Goal: Task Accomplishment & Management: Manage account settings

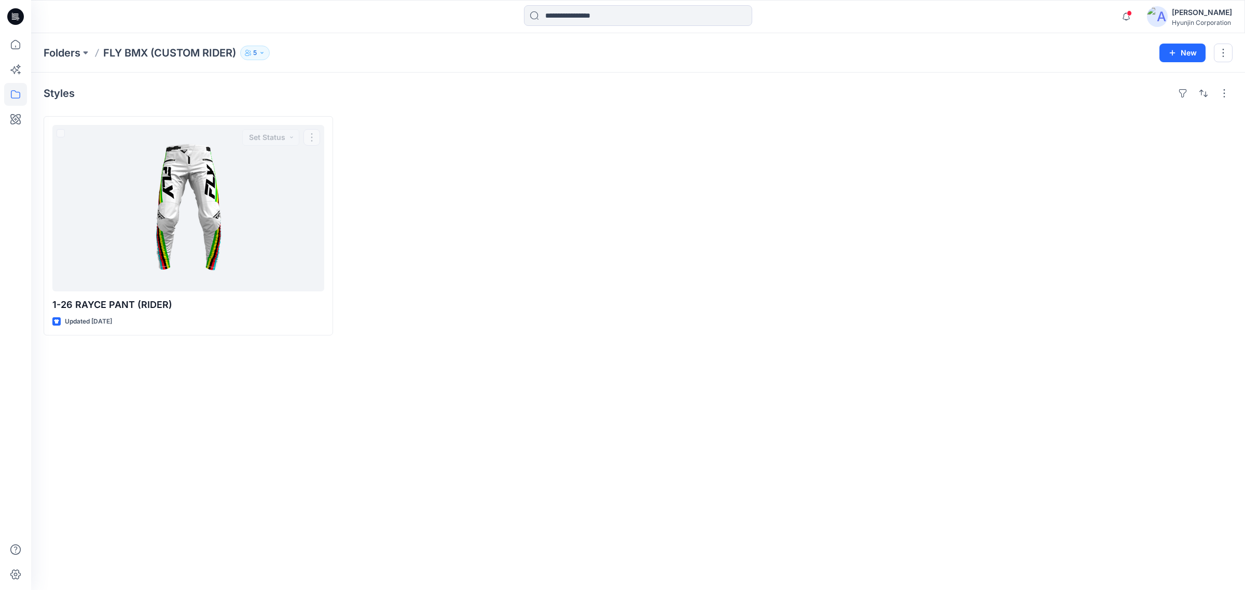
click at [257, 58] on p "5" at bounding box center [255, 52] width 4 height 11
click at [375, 86] on button "Manage Users" at bounding box center [380, 81] width 17 height 17
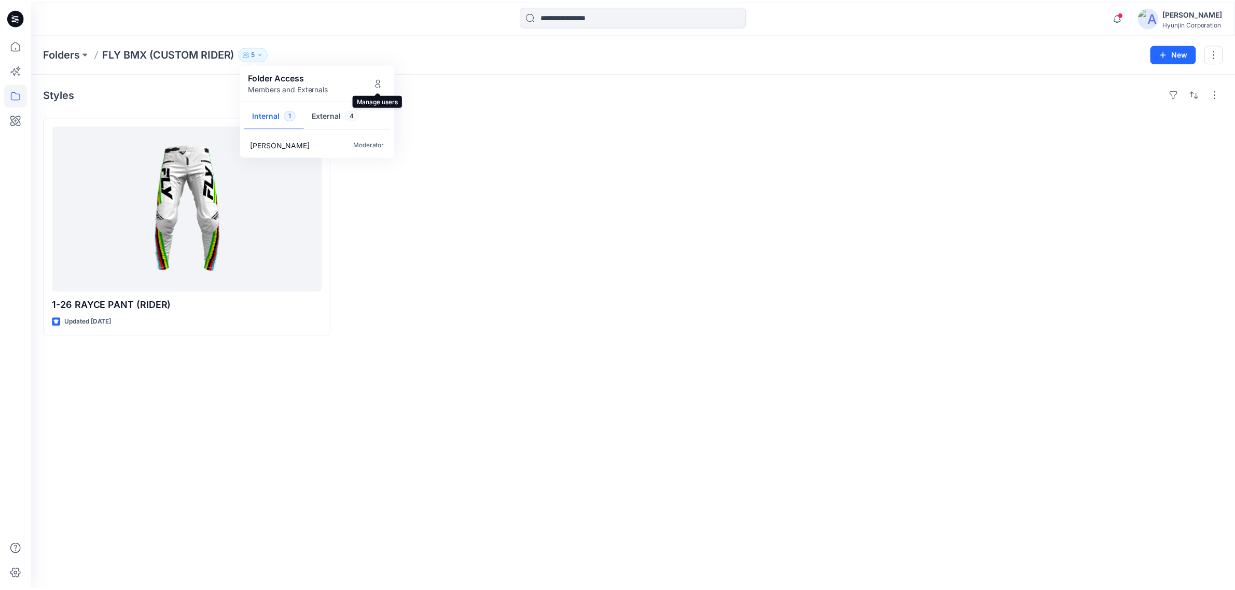
scroll to position [22, 0]
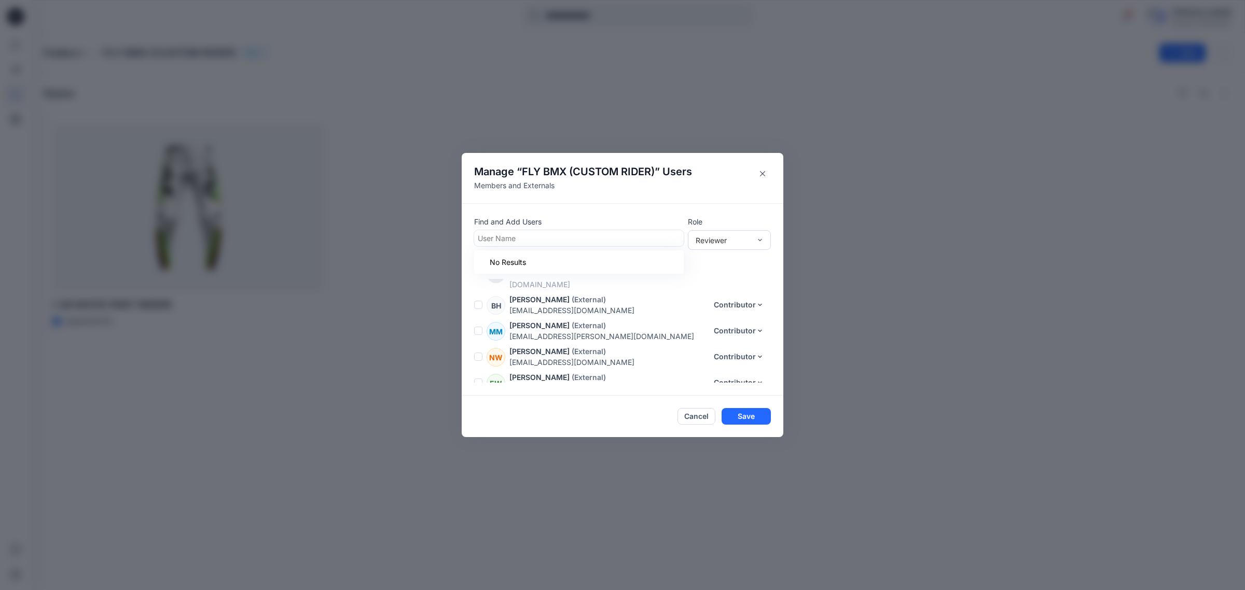
click at [545, 242] on div at bounding box center [579, 238] width 202 height 13
type input "*"
type input "**"
click at [559, 244] on div at bounding box center [579, 238] width 202 height 13
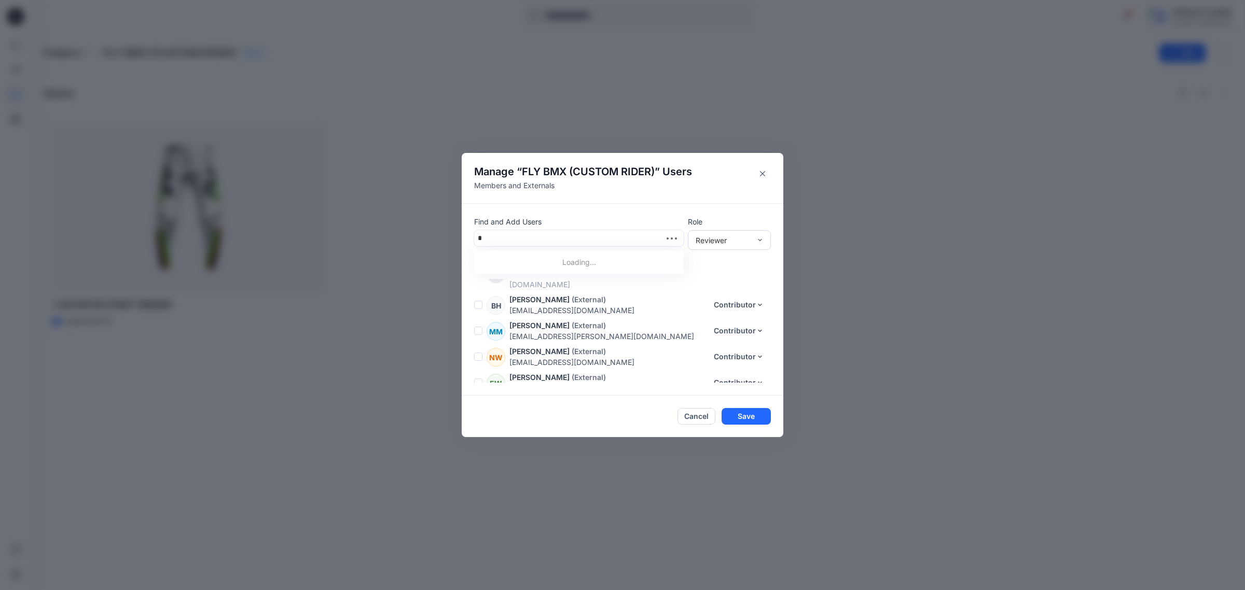
type input "**"
click at [563, 288] on div "YL [PERSON_NAME]" at bounding box center [578, 287] width 197 height 15
click at [756, 245] on div at bounding box center [760, 240] width 8 height 19
click at [742, 280] on div "Contributor" at bounding box center [729, 278] width 79 height 18
click at [757, 416] on button "Save" at bounding box center [746, 417] width 49 height 17
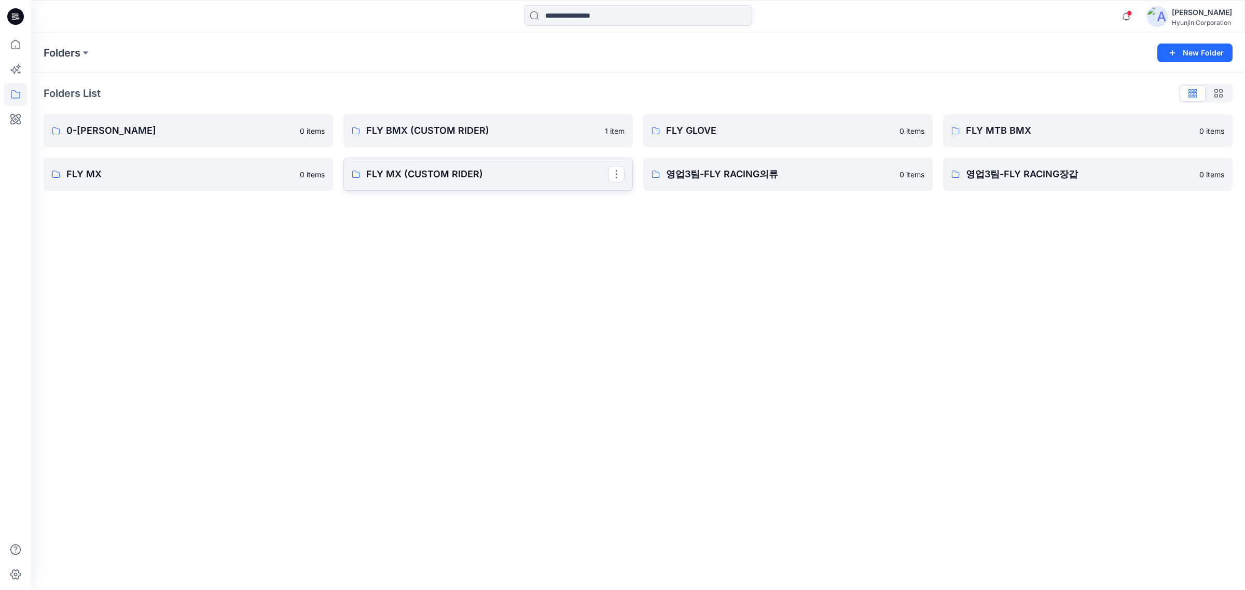
click at [581, 177] on p "FLY MX (CUSTOM RIDER)" at bounding box center [487, 174] width 242 height 15
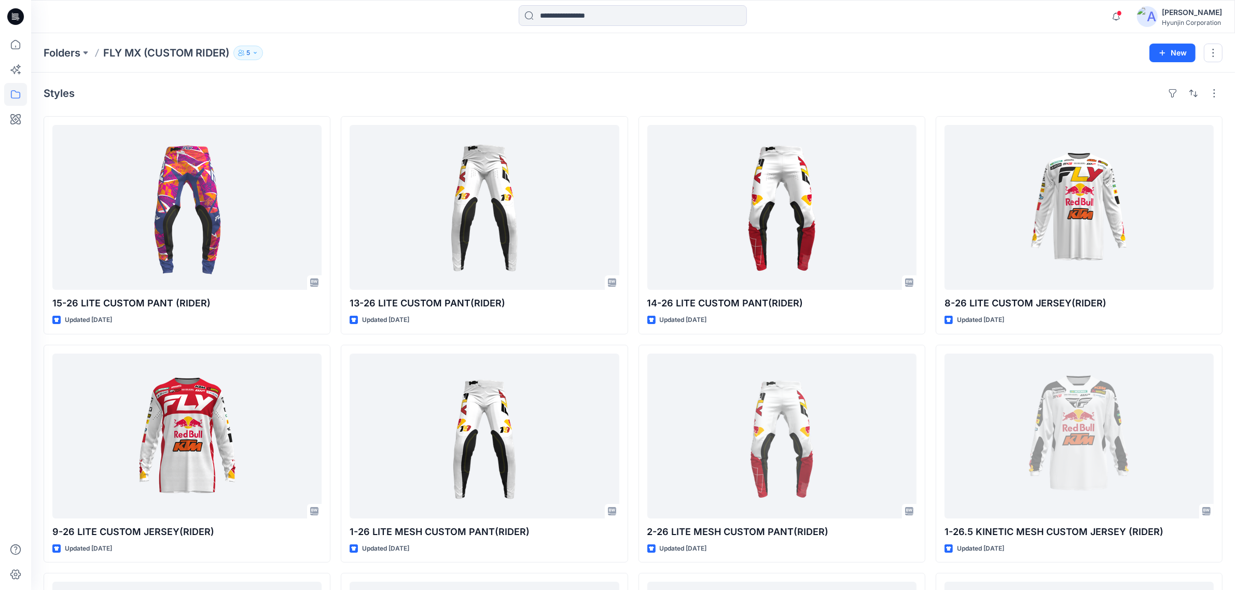
click at [250, 50] on p "5" at bounding box center [248, 52] width 4 height 11
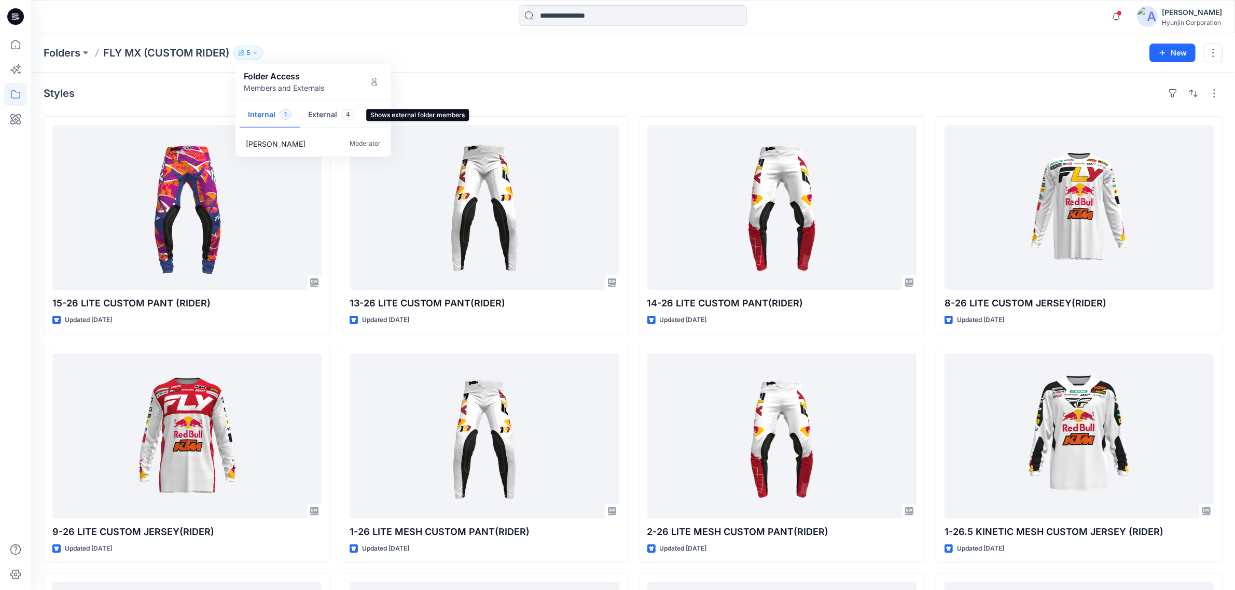
click at [324, 117] on button "External 4" at bounding box center [331, 115] width 63 height 26
click at [375, 80] on icon "Manage Users" at bounding box center [374, 81] width 8 height 8
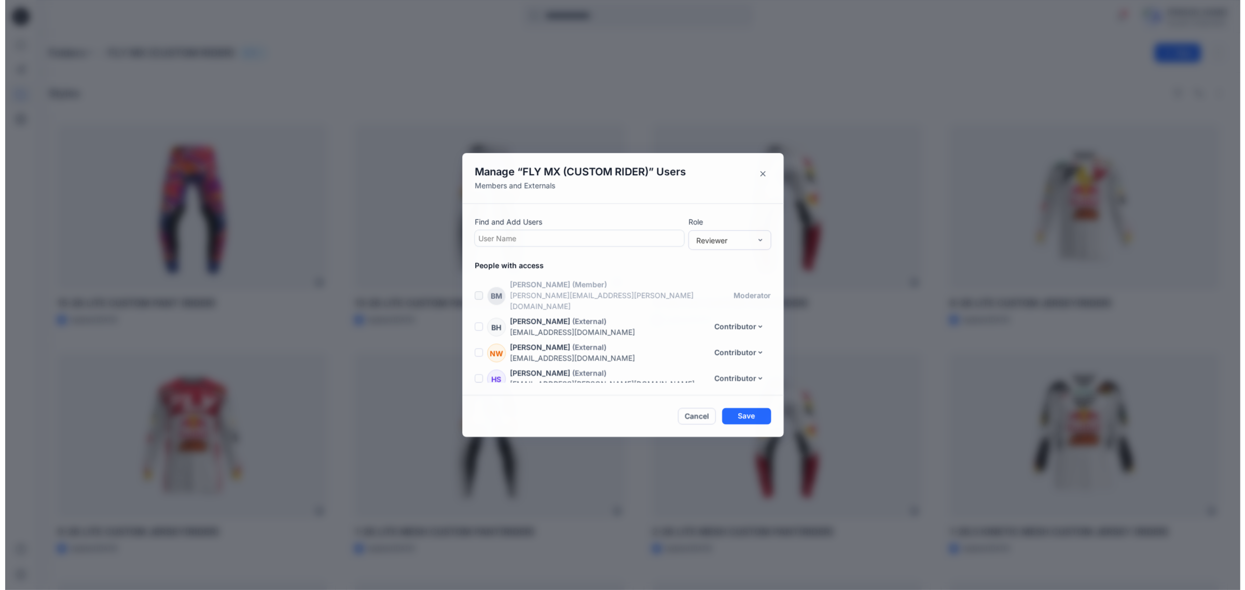
scroll to position [22, 0]
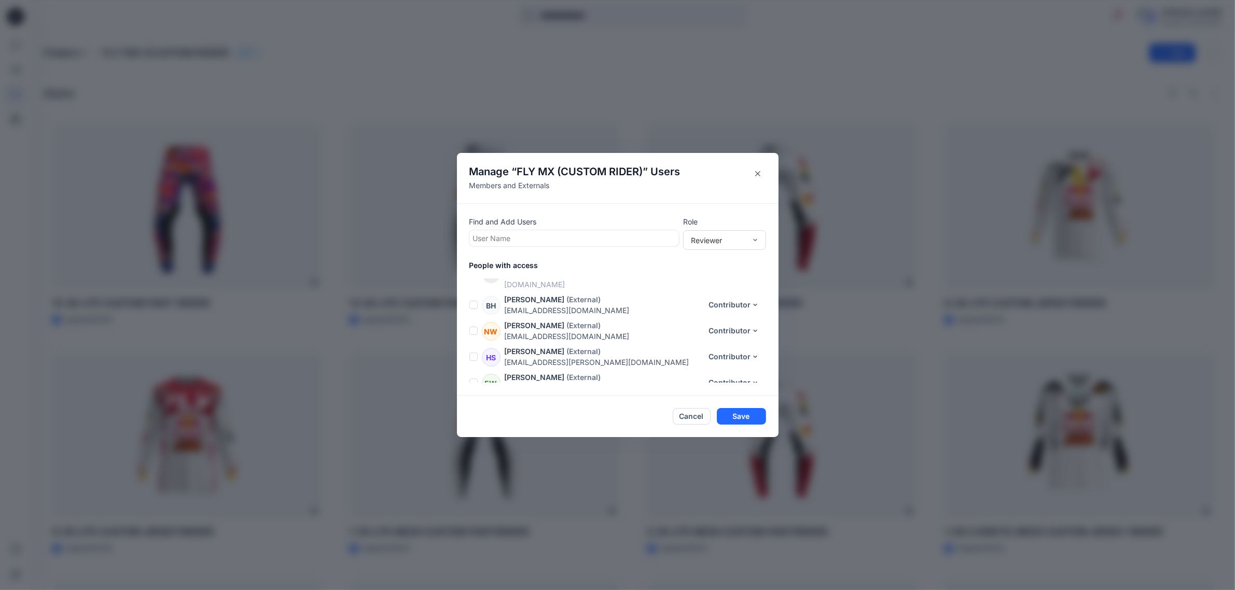
click at [520, 240] on div at bounding box center [574, 238] width 202 height 13
type input "*"
type input "***"
click at [547, 270] on p "[PERSON_NAME]" at bounding box center [523, 264] width 60 height 13
click at [713, 239] on div "Reviewer" at bounding box center [718, 239] width 55 height 11
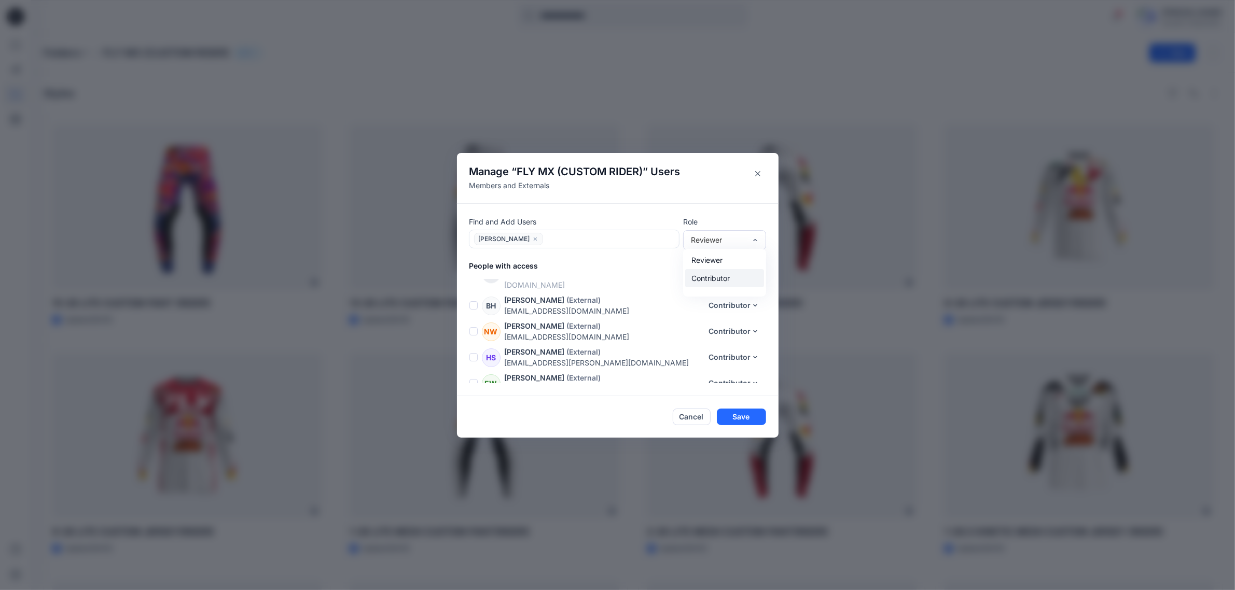
click at [722, 273] on div "Contributor" at bounding box center [724, 278] width 79 height 18
click at [755, 417] on button "Save" at bounding box center [741, 417] width 49 height 17
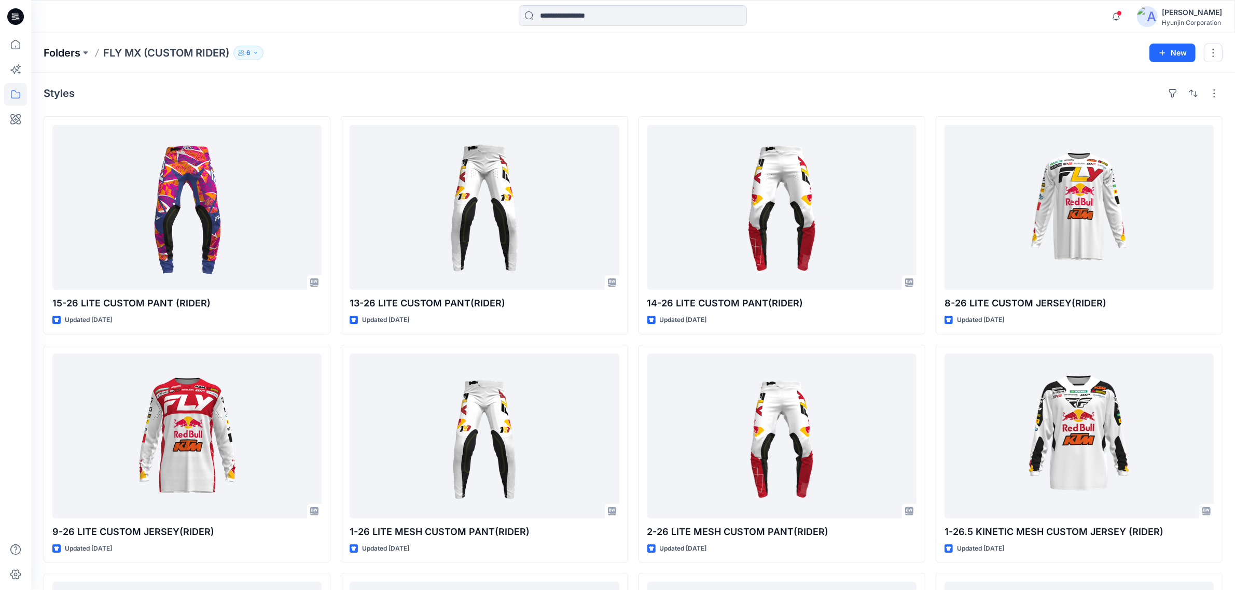
click at [65, 49] on p "Folders" at bounding box center [62, 53] width 37 height 15
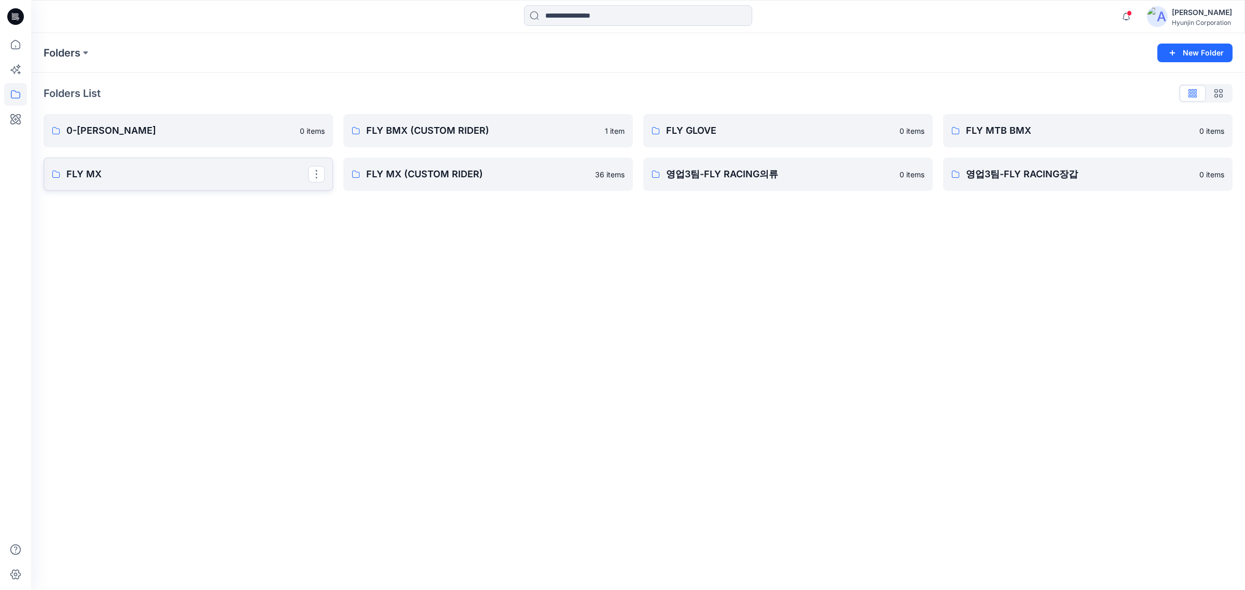
click at [286, 179] on p "FLY MX" at bounding box center [187, 174] width 242 height 15
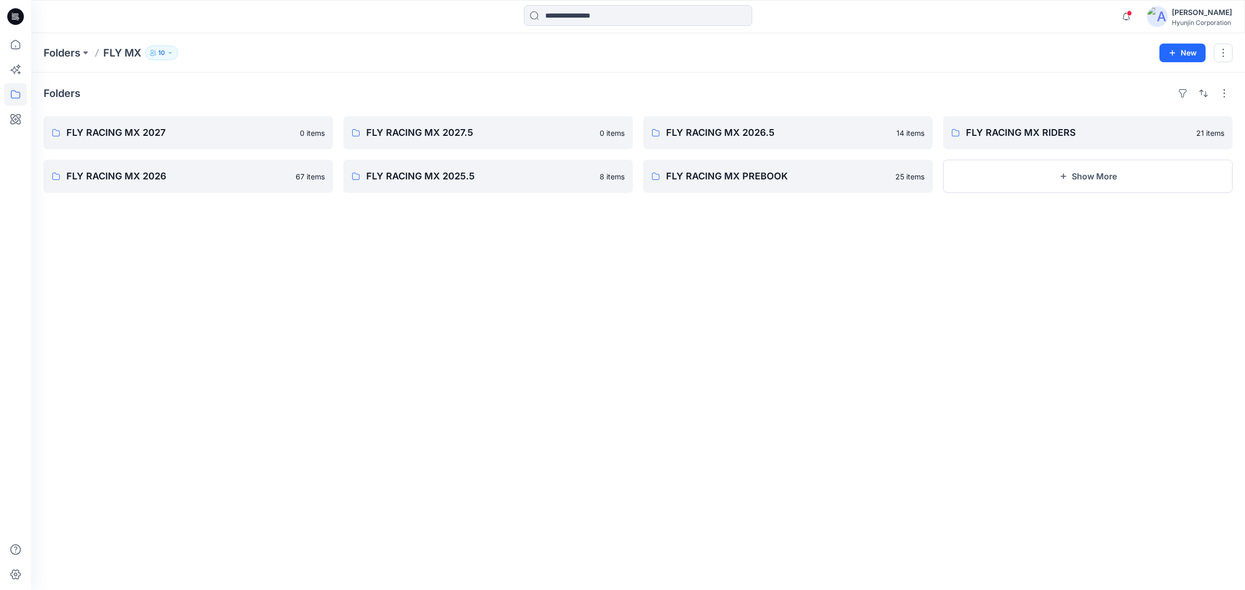
click at [167, 52] on icon "button" at bounding box center [170, 53] width 6 height 6
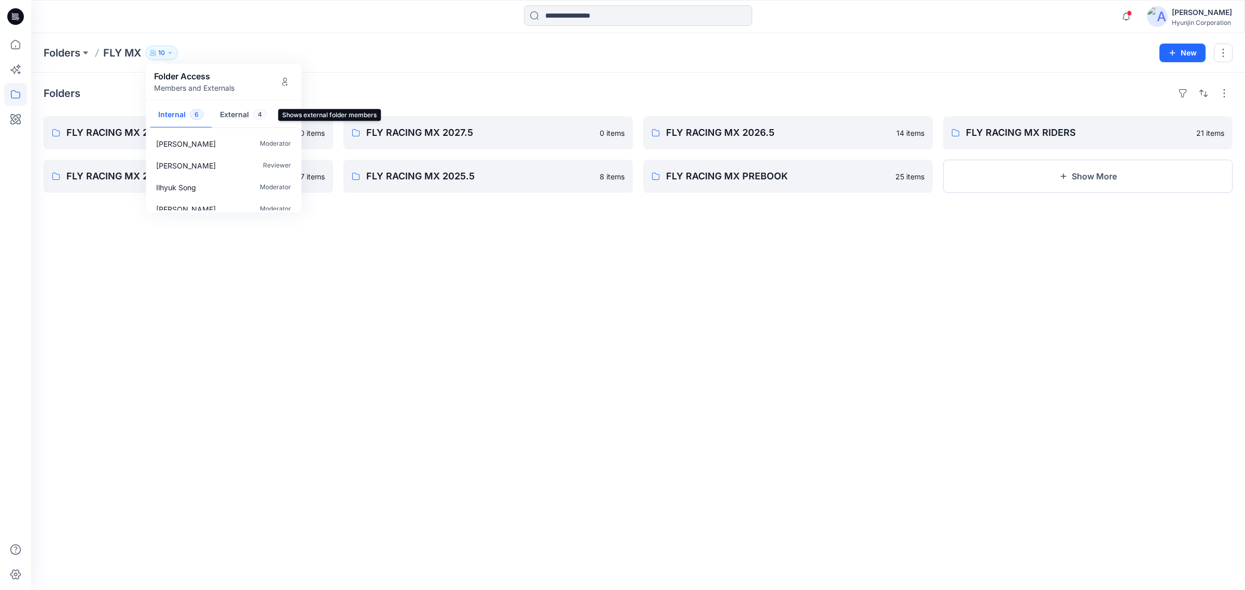
click at [236, 115] on button "External 4" at bounding box center [243, 115] width 63 height 26
click at [286, 79] on icon "Manage Users" at bounding box center [285, 81] width 8 height 8
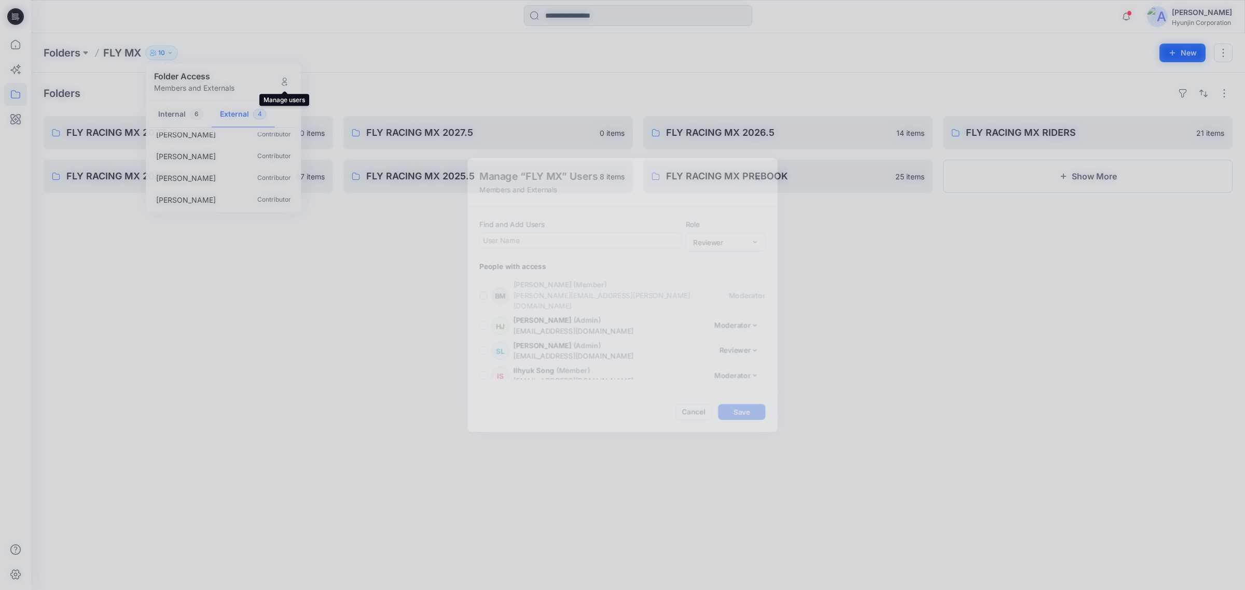
scroll to position [151, 0]
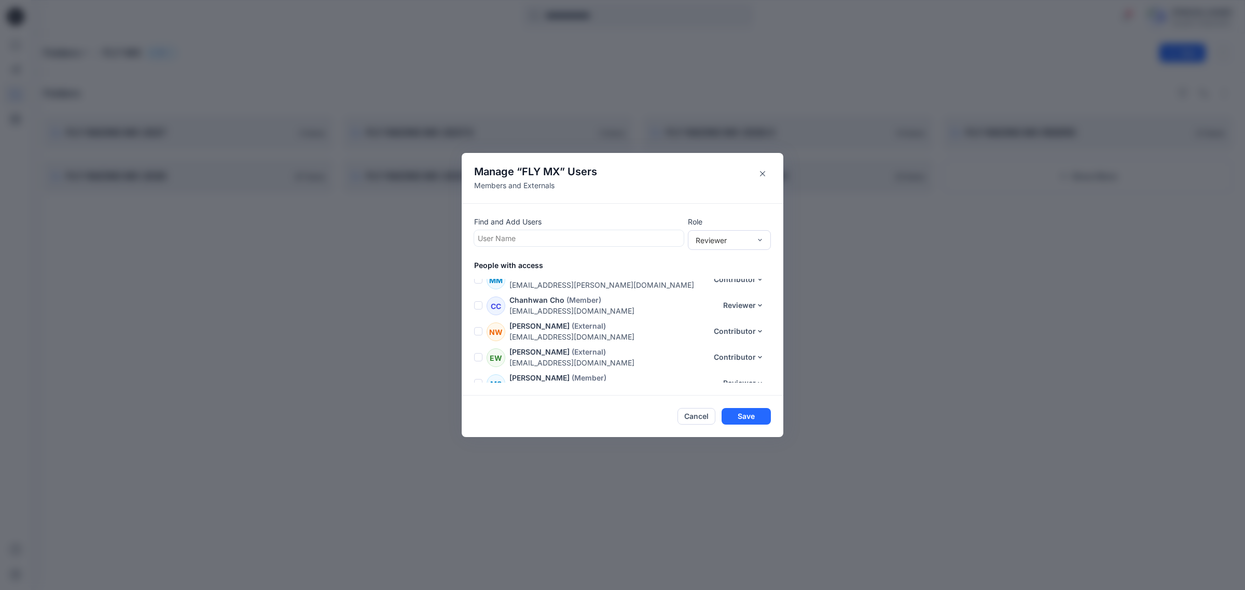
click at [543, 229] on div "Find and Add Users User Name" at bounding box center [579, 231] width 210 height 30
click at [548, 235] on div at bounding box center [579, 238] width 202 height 13
type input "***"
click at [557, 264] on div "YL [PERSON_NAME]" at bounding box center [578, 264] width 197 height 15
drag, startPoint x: 780, startPoint y: 356, endPoint x: 784, endPoint y: 359, distance: 5.6
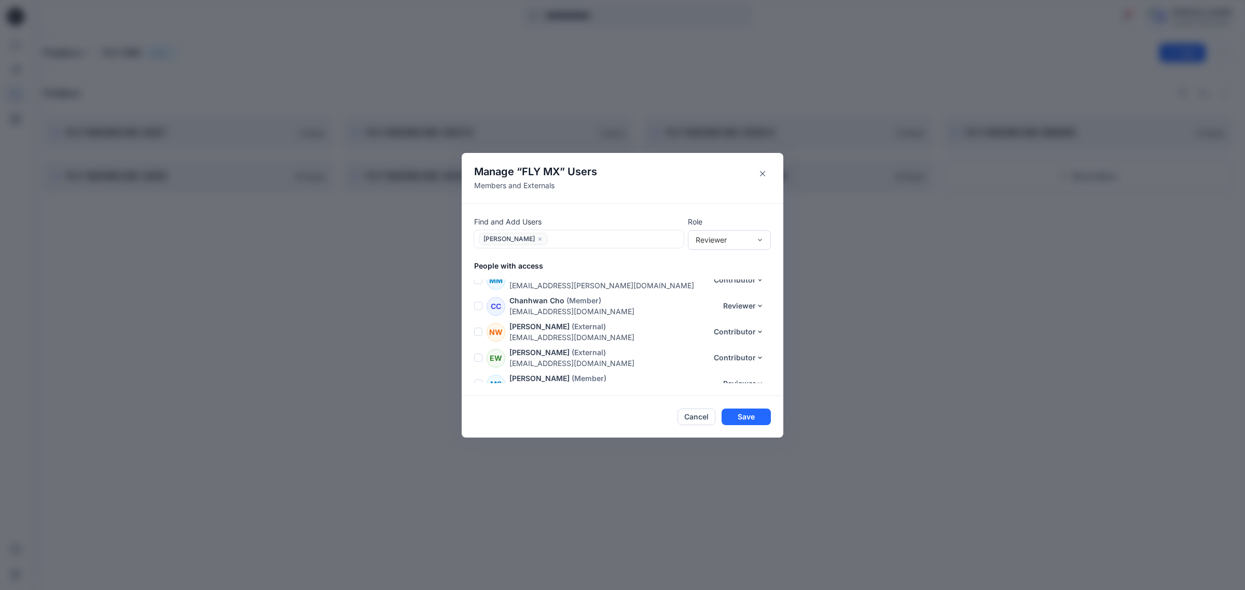
click at [784, 356] on div "Manage “ FLY MX ” Users Members and Externals Find and Add Users [PERSON_NAME] …" at bounding box center [622, 295] width 1245 height 590
drag, startPoint x: 785, startPoint y: 361, endPoint x: 782, endPoint y: 350, distance: 11.2
click at [782, 350] on div "Manage “ FLY MX ” Users Members and Externals Find and Add Users [PERSON_NAME] …" at bounding box center [622, 295] width 1245 height 590
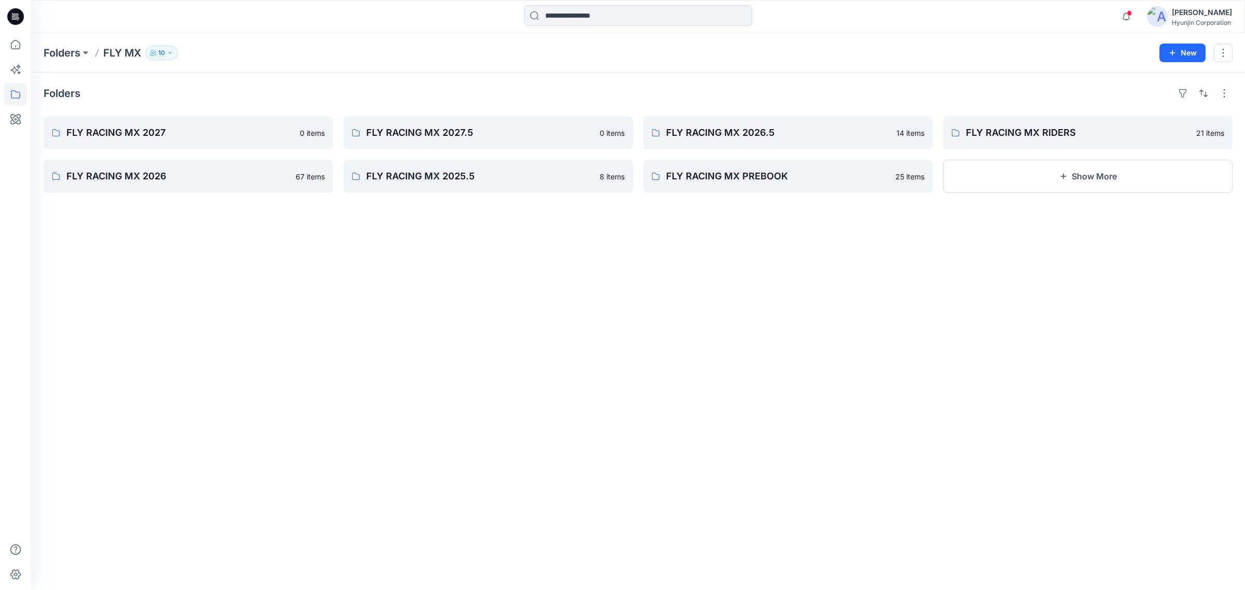
click at [162, 47] on p "10" at bounding box center [161, 52] width 7 height 11
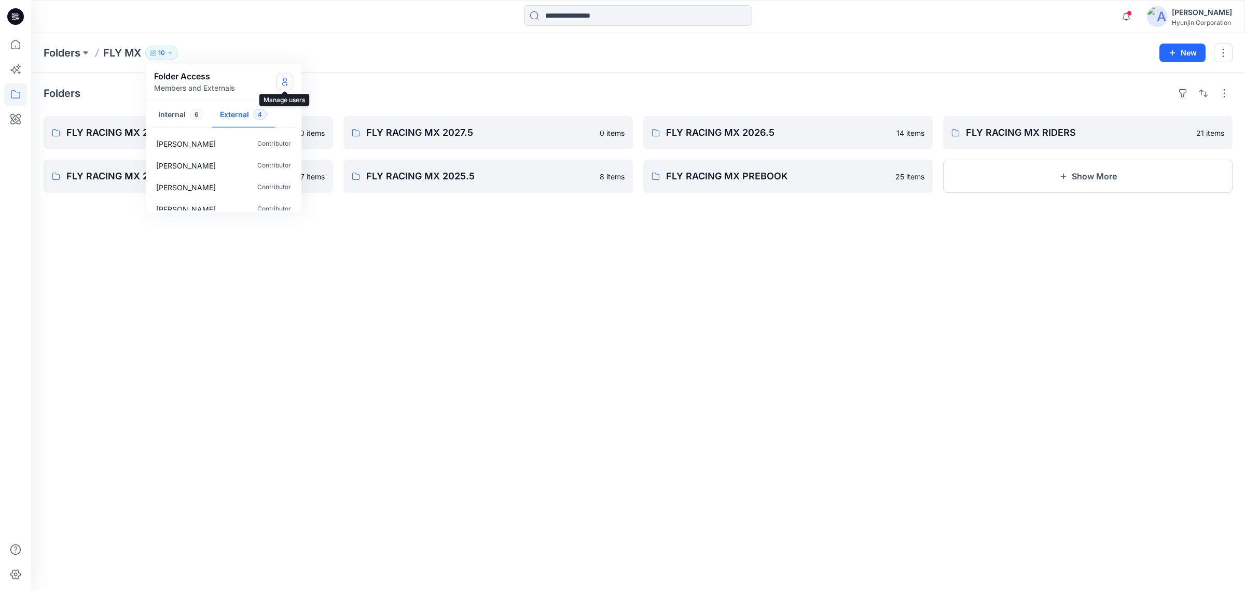
click at [286, 84] on icon "Manage Users" at bounding box center [285, 81] width 4 height 8
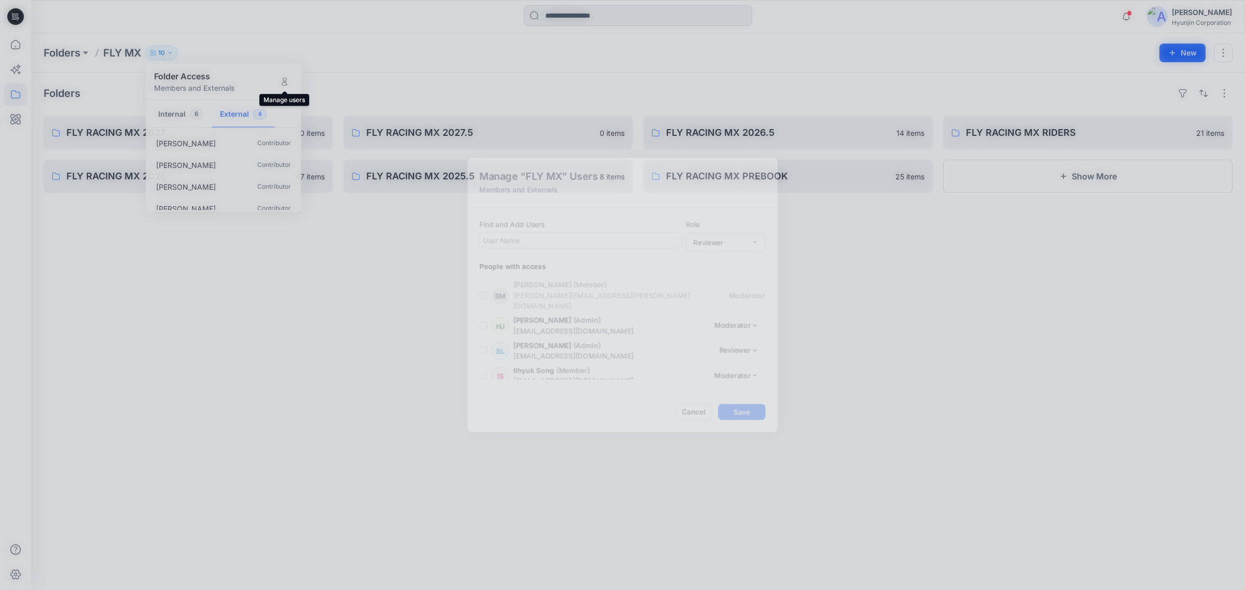
scroll to position [151, 0]
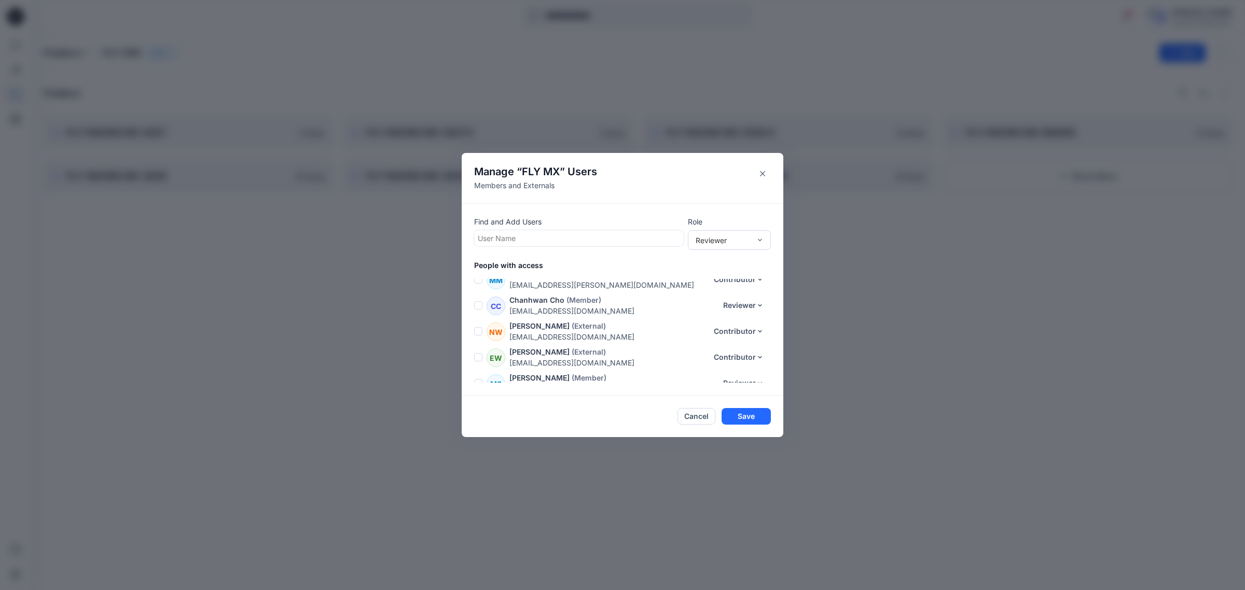
click at [621, 241] on div at bounding box center [579, 238] width 202 height 13
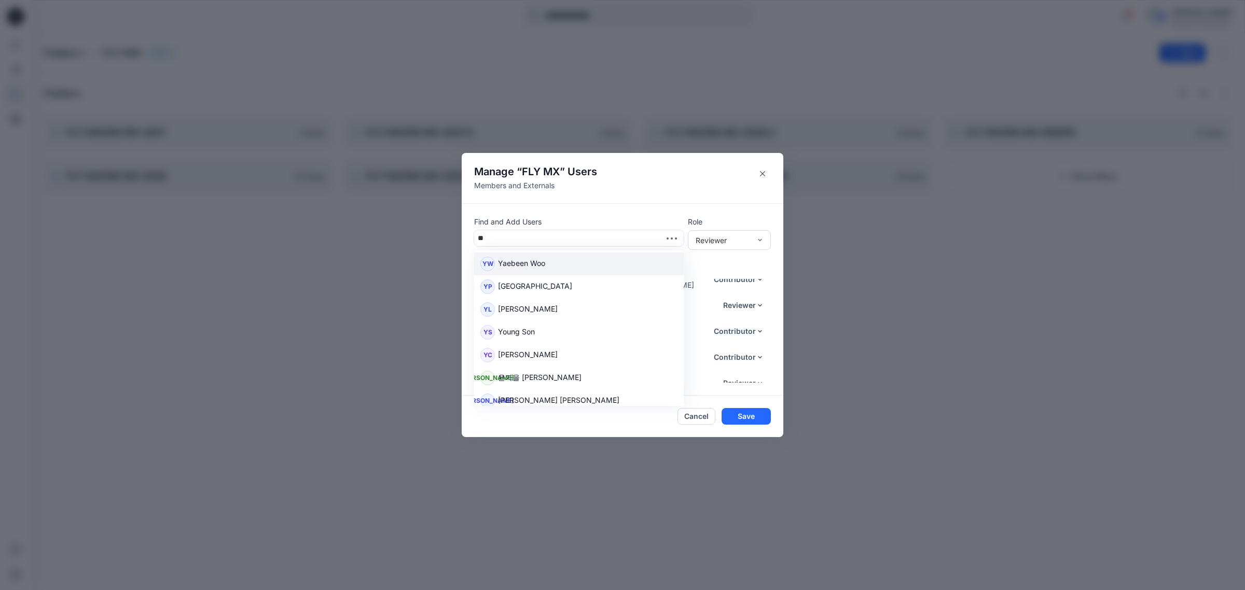
type input "***"
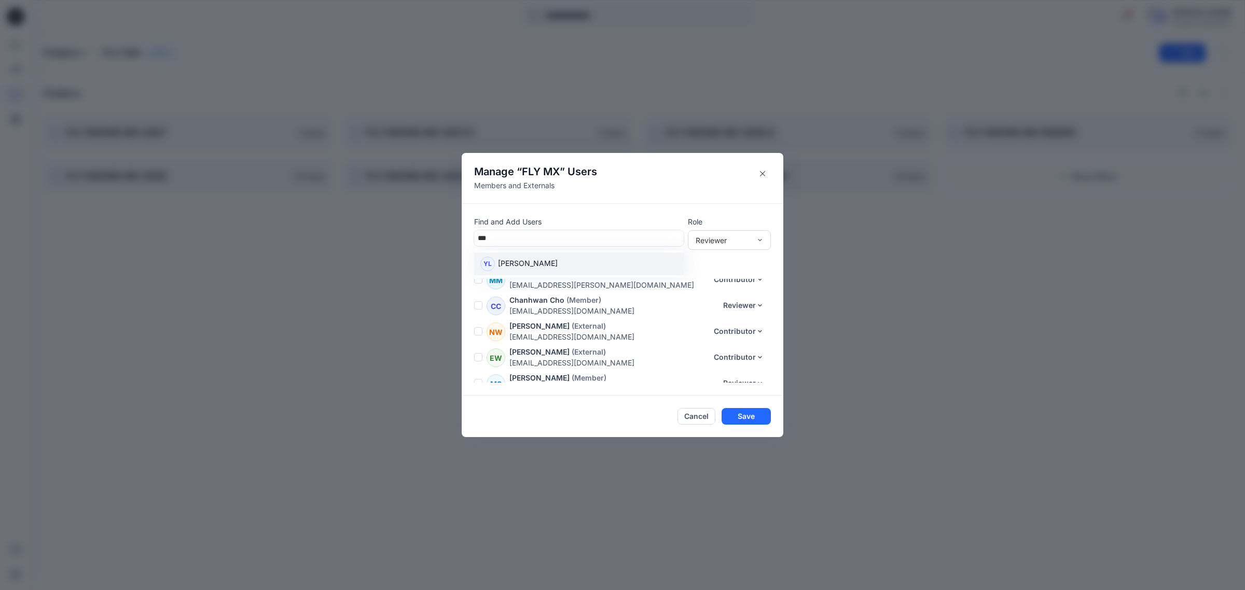
click at [623, 270] on div "YL [PERSON_NAME]" at bounding box center [578, 264] width 197 height 15
click at [717, 241] on div "Reviewer" at bounding box center [723, 239] width 55 height 11
click at [722, 273] on div "Contributor" at bounding box center [729, 278] width 79 height 18
click at [755, 422] on button "Save" at bounding box center [746, 417] width 49 height 17
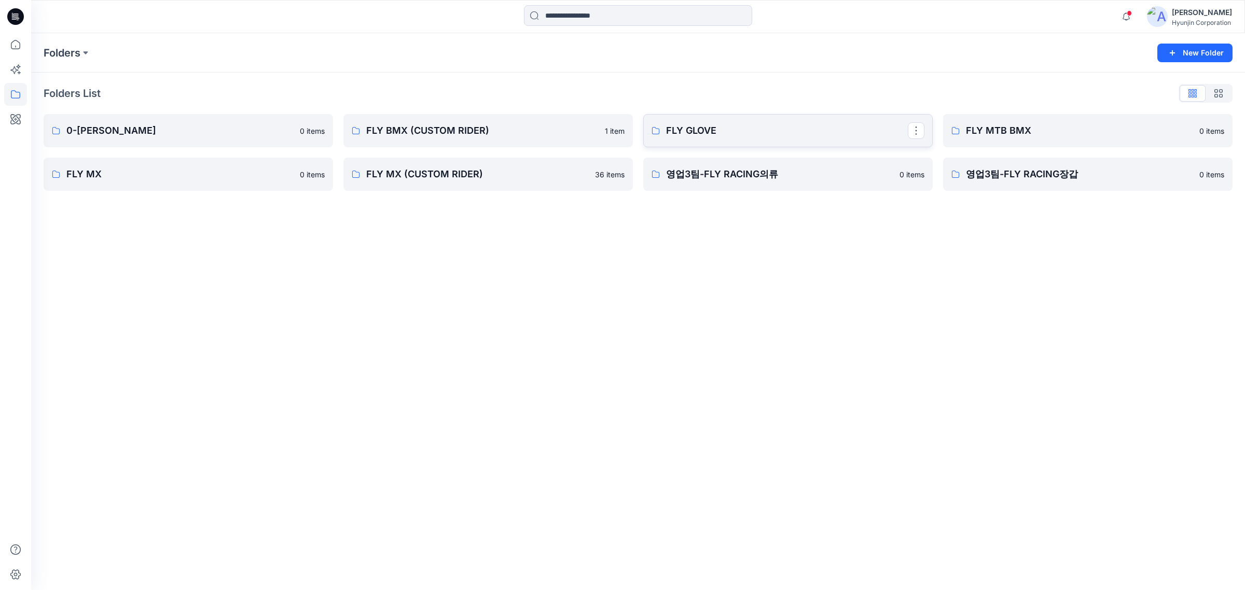
click at [761, 124] on p "FLY GLOVE" at bounding box center [787, 130] width 242 height 15
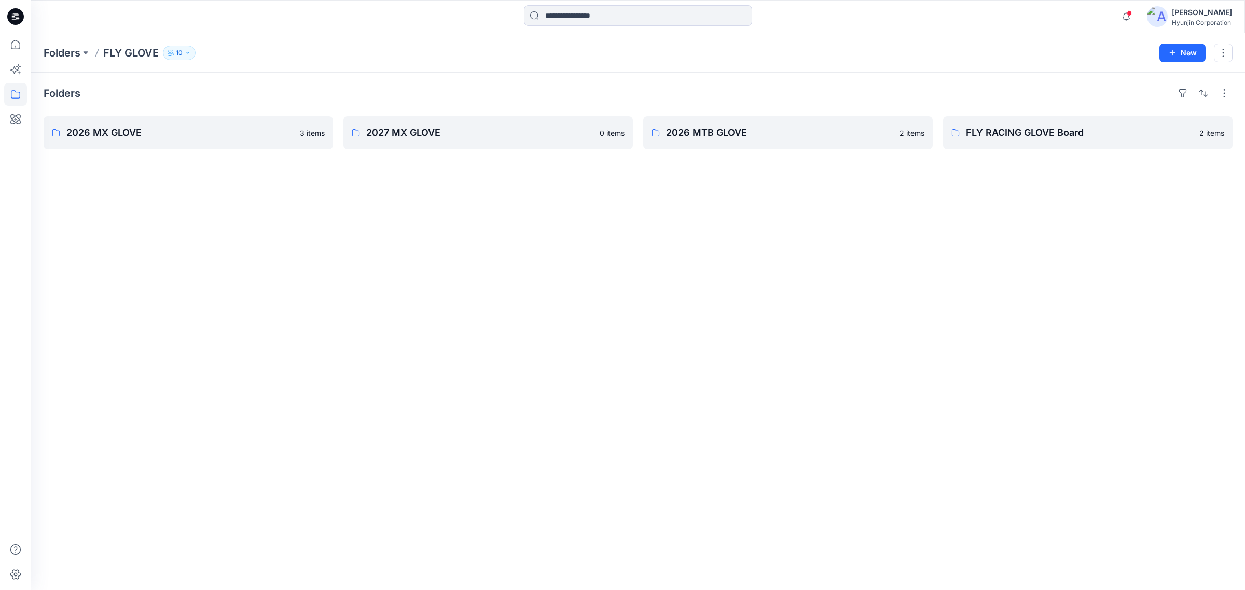
click at [187, 53] on icon "button" at bounding box center [188, 53] width 6 height 6
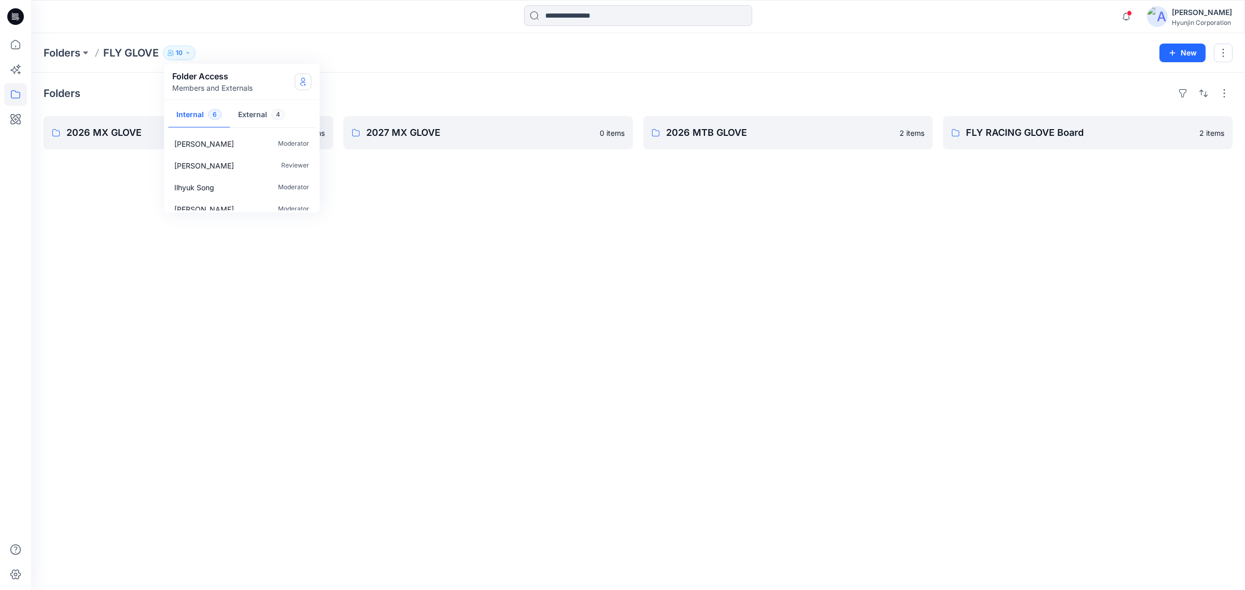
click at [305, 81] on icon "Manage Users" at bounding box center [303, 81] width 8 height 8
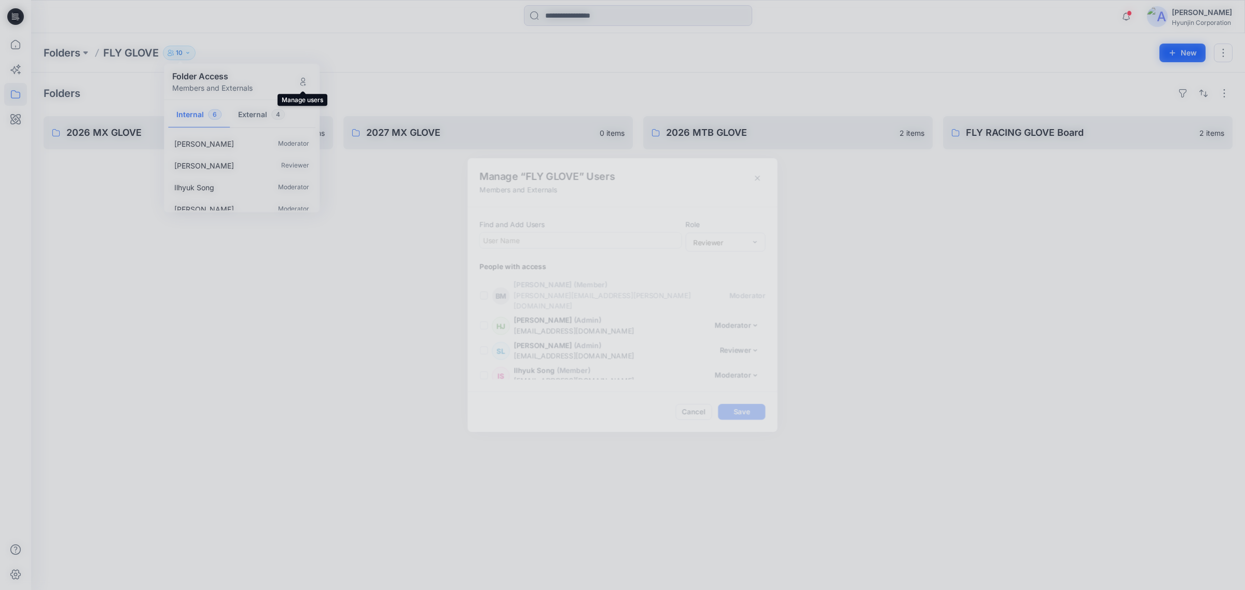
scroll to position [151, 0]
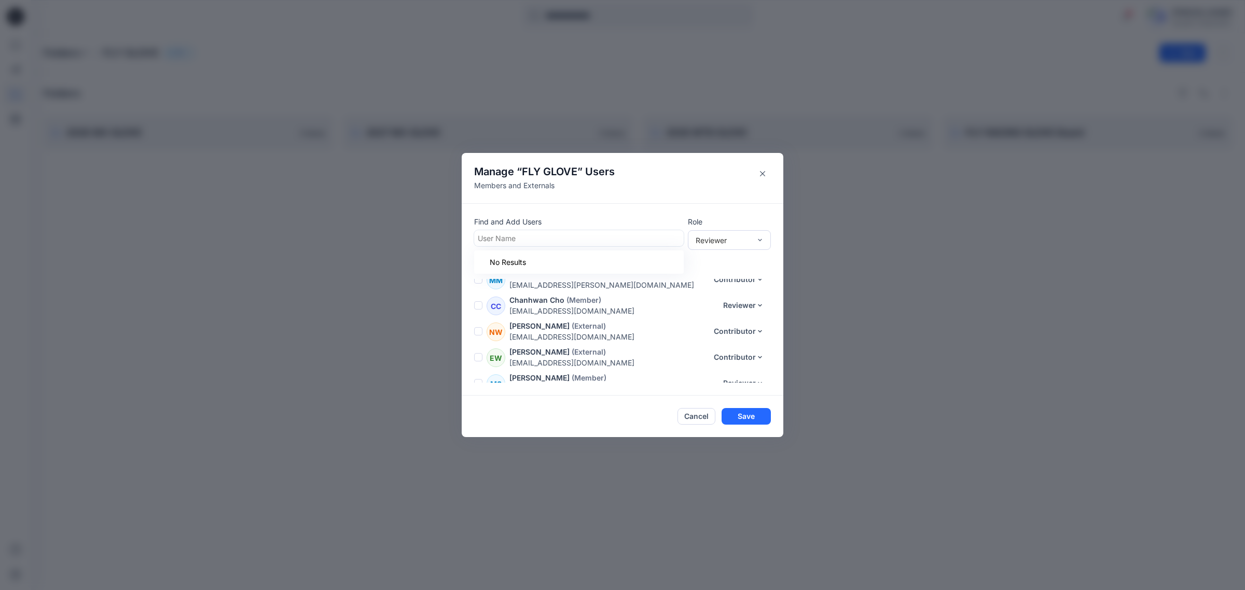
click at [527, 239] on div at bounding box center [579, 238] width 202 height 13
type input "***"
click at [543, 262] on p "[PERSON_NAME]" at bounding box center [528, 264] width 60 height 13
click at [730, 242] on div "Reviewer" at bounding box center [723, 239] width 55 height 11
drag, startPoint x: 735, startPoint y: 279, endPoint x: 738, endPoint y: 287, distance: 8.6
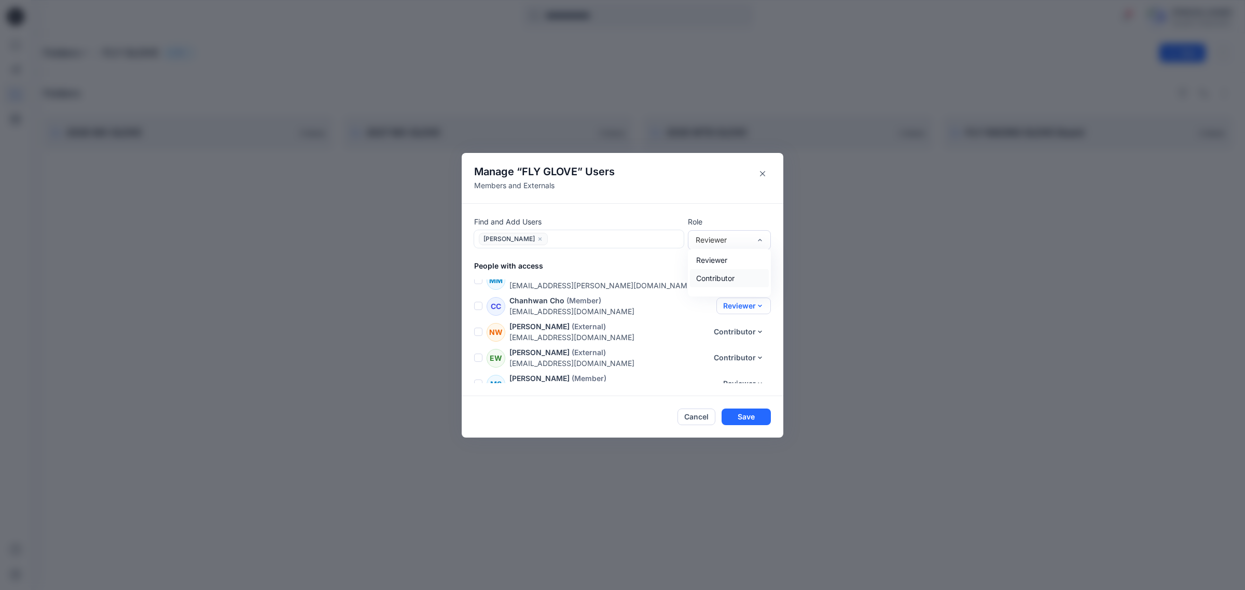
click at [734, 278] on div "Contributor" at bounding box center [729, 278] width 79 height 18
click at [748, 418] on button "Save" at bounding box center [746, 417] width 49 height 17
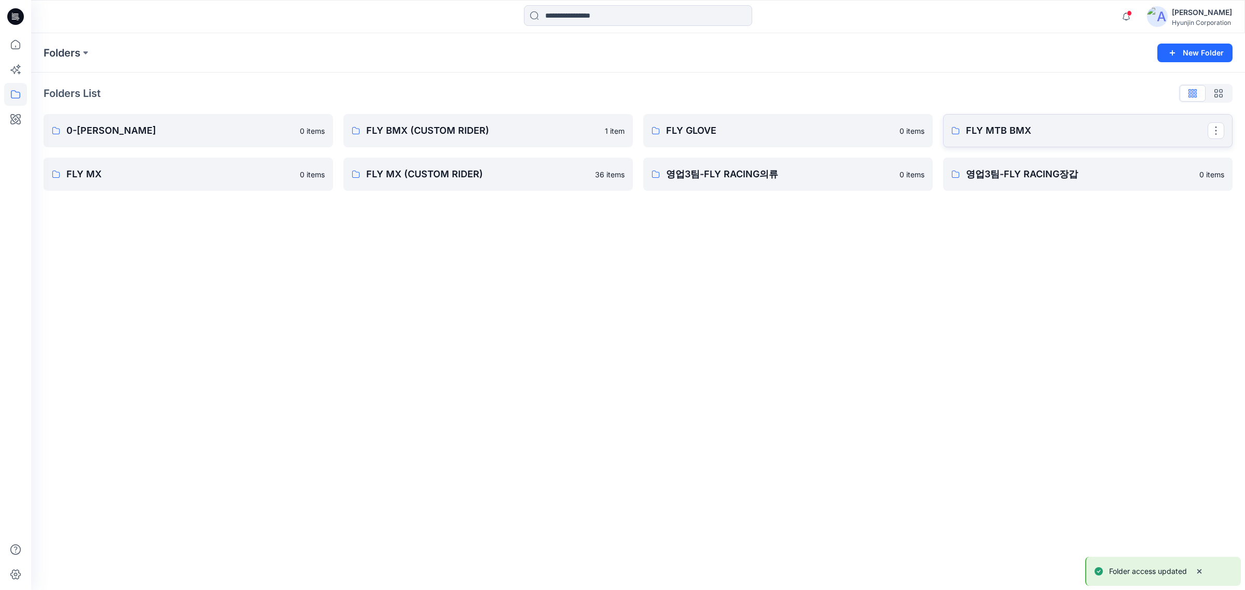
click at [1018, 131] on p "FLY MTB BMX" at bounding box center [1087, 130] width 242 height 15
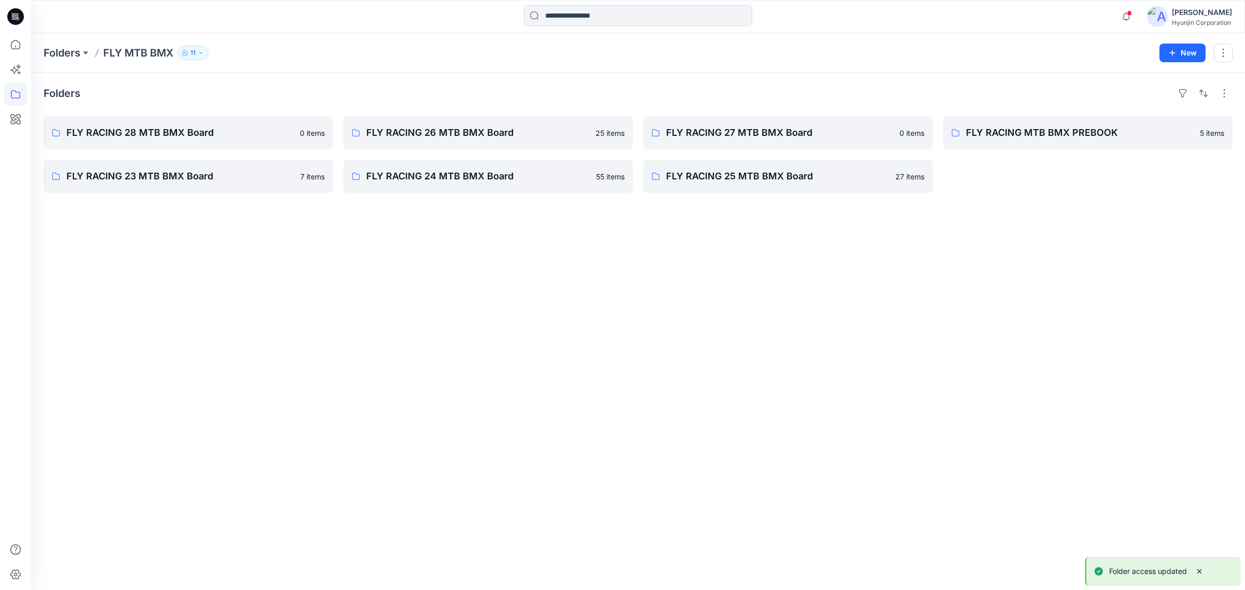
click at [200, 53] on icon "button" at bounding box center [201, 53] width 6 height 6
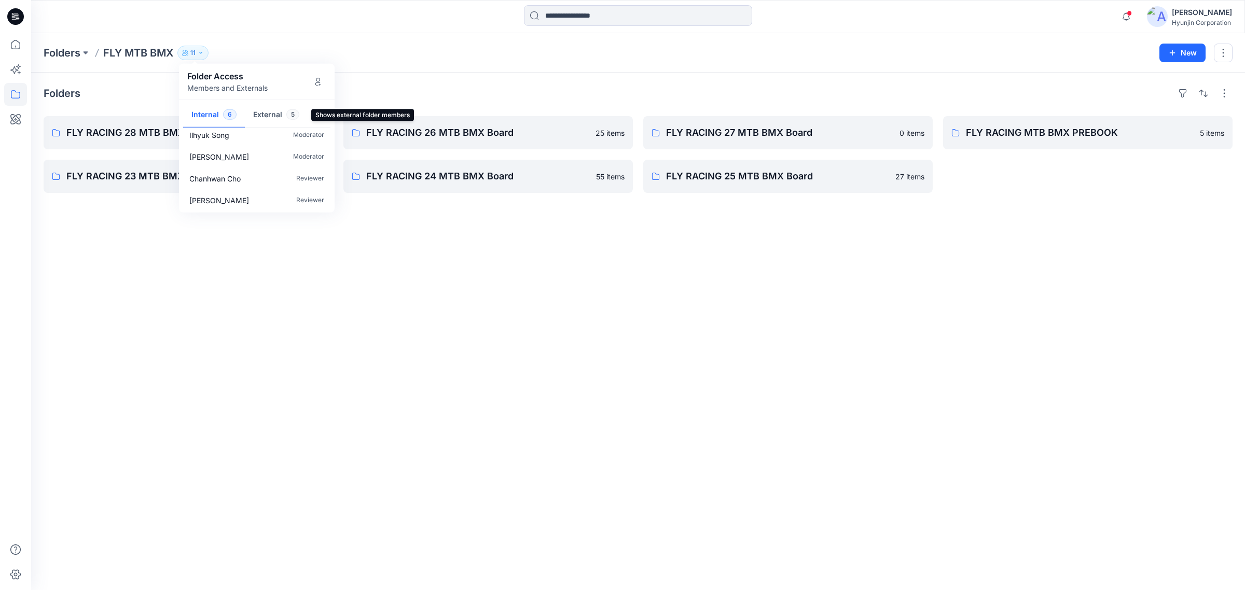
click at [263, 113] on button "External 5" at bounding box center [276, 115] width 63 height 26
click at [322, 84] on button "Manage Users" at bounding box center [318, 81] width 17 height 17
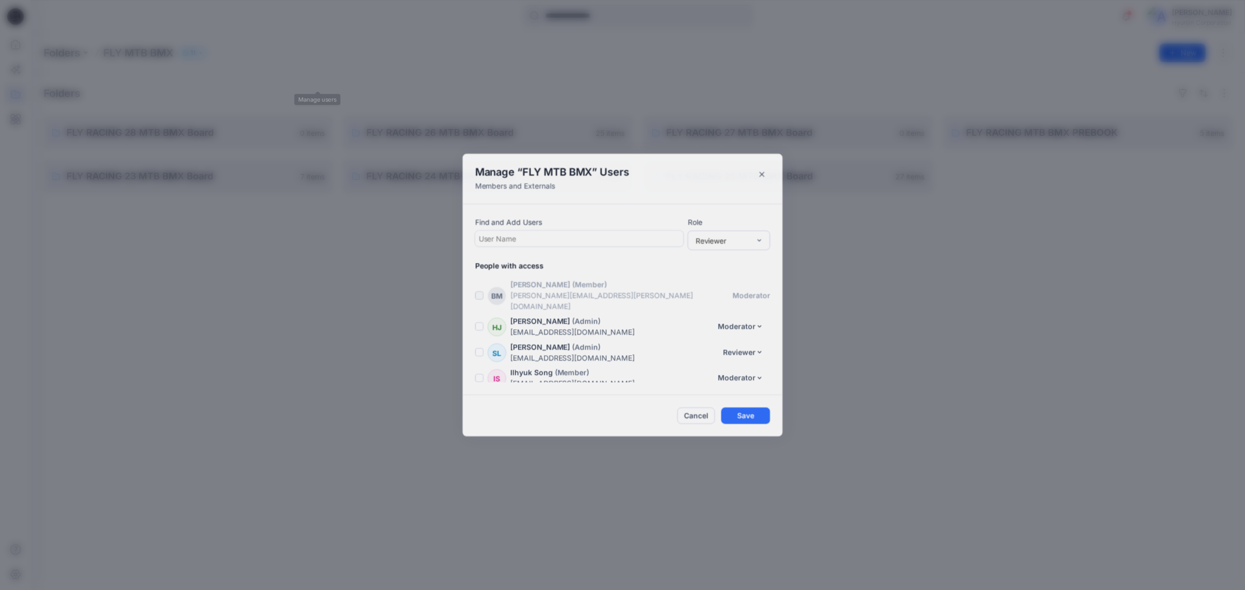
scroll to position [177, 0]
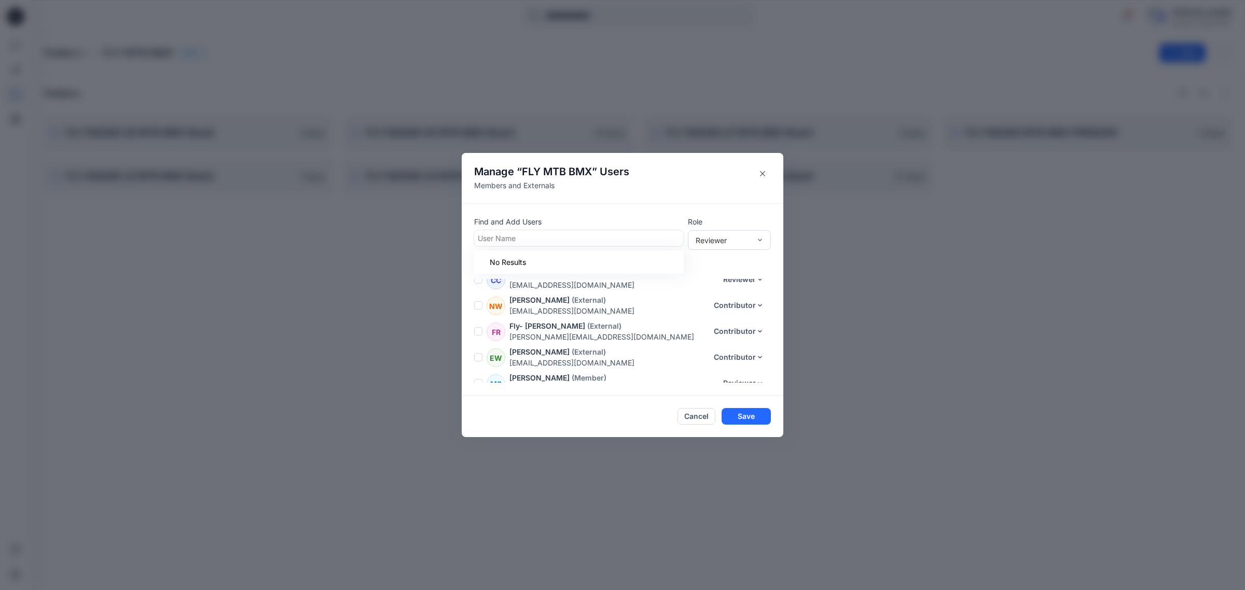
click at [618, 242] on div at bounding box center [579, 238] width 202 height 13
type input "***"
click at [603, 259] on div "YL [PERSON_NAME]" at bounding box center [578, 264] width 197 height 15
click at [714, 240] on div "Reviewer" at bounding box center [723, 239] width 55 height 11
click at [725, 278] on div "Contributor" at bounding box center [729, 278] width 79 height 18
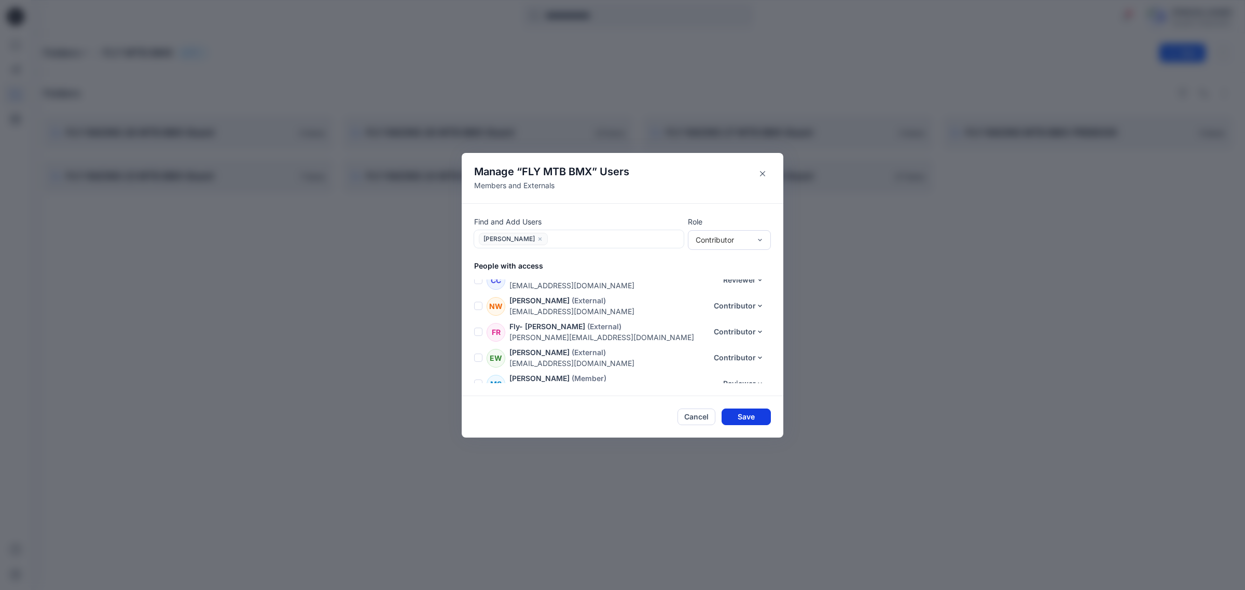
click at [747, 418] on button "Save" at bounding box center [746, 417] width 49 height 17
